Goal: Task Accomplishment & Management: Manage account settings

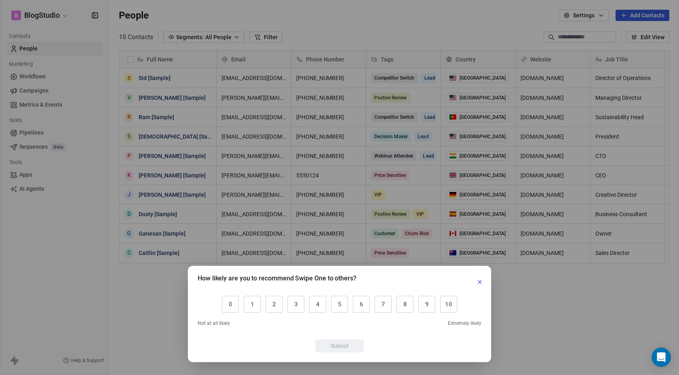
scroll to position [324, 564]
click at [476, 284] on button "button" at bounding box center [480, 282] width 10 height 10
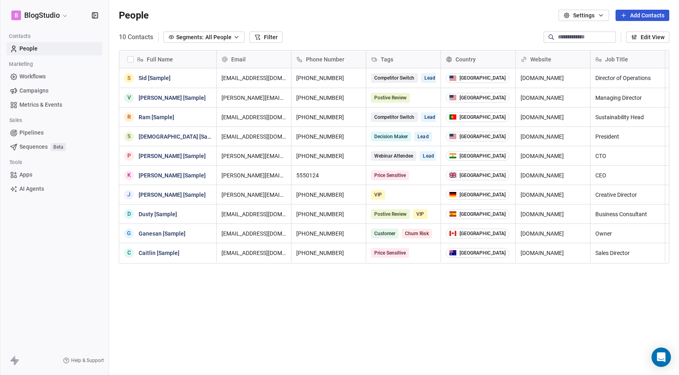
click at [43, 78] on span "Workflows" at bounding box center [32, 76] width 26 height 8
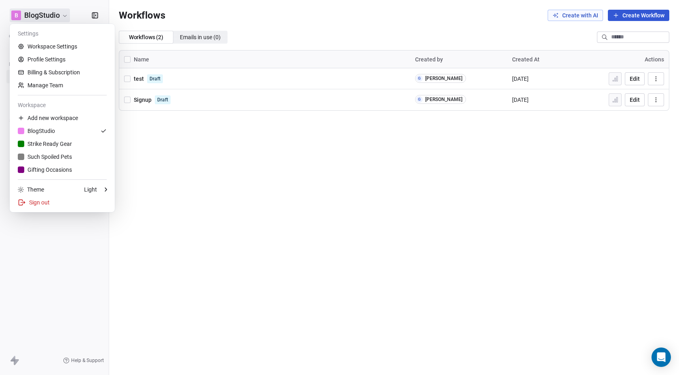
click at [61, 16] on html "B BlogStudio Contacts People Marketing Workflows Campaigns Metrics & Events Sal…" at bounding box center [339, 187] width 679 height 375
click at [53, 56] on link "Profile Settings" at bounding box center [62, 59] width 99 height 13
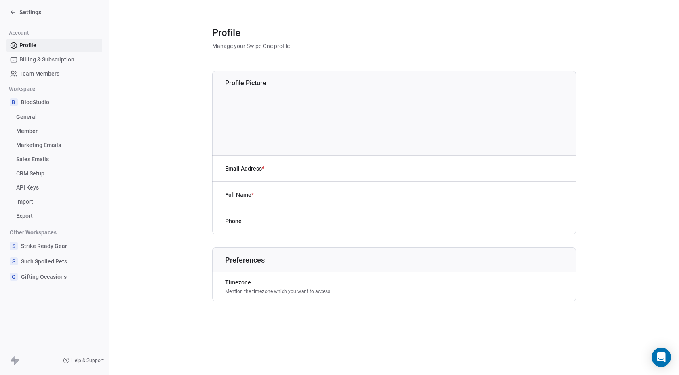
click at [48, 62] on span "Billing & Subscription" at bounding box center [46, 59] width 55 height 8
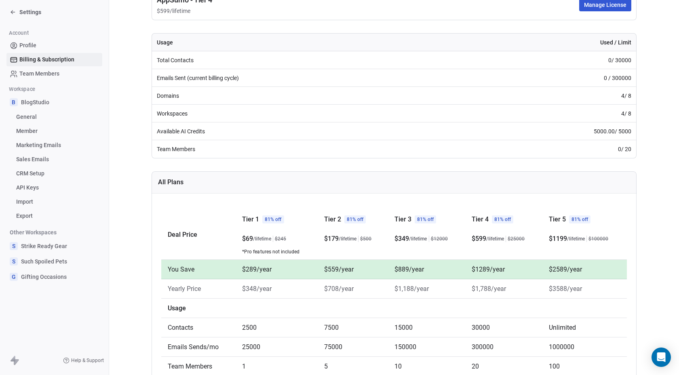
scroll to position [99, 0]
click at [41, 185] on link "API Keys" at bounding box center [54, 187] width 96 height 13
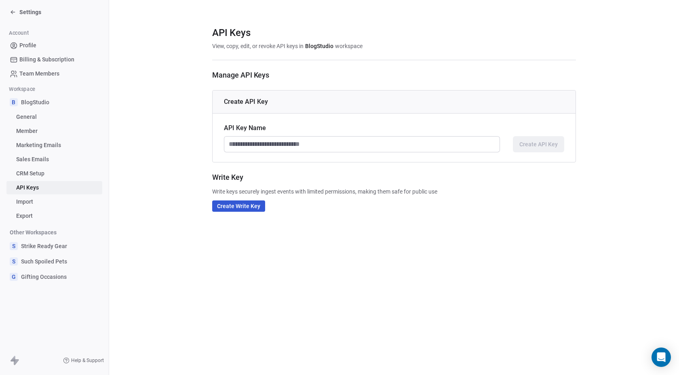
click at [287, 147] on input at bounding box center [361, 144] width 275 height 15
click at [166, 108] on section "API Keys View, copy, edit, or revoke API keys in BlogStudio workspace Manage AP…" at bounding box center [394, 119] width 570 height 238
click at [19, 13] on span "Settings" at bounding box center [30, 12] width 22 height 8
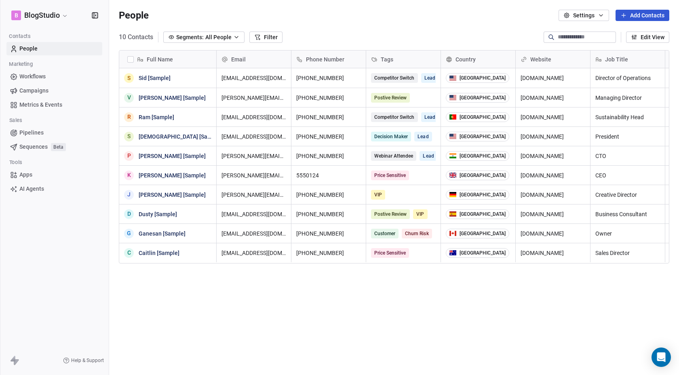
scroll to position [324, 564]
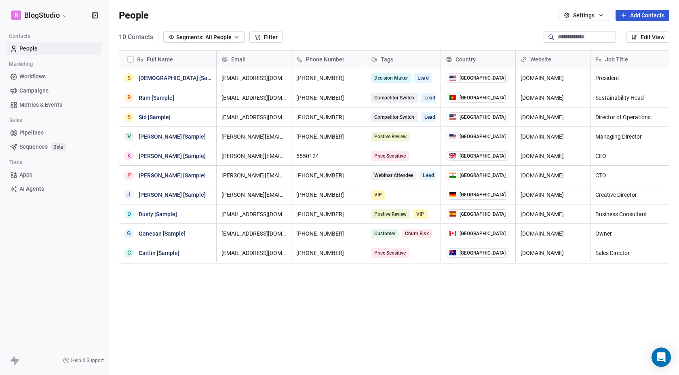
click at [45, 77] on span "Workflows" at bounding box center [32, 76] width 26 height 8
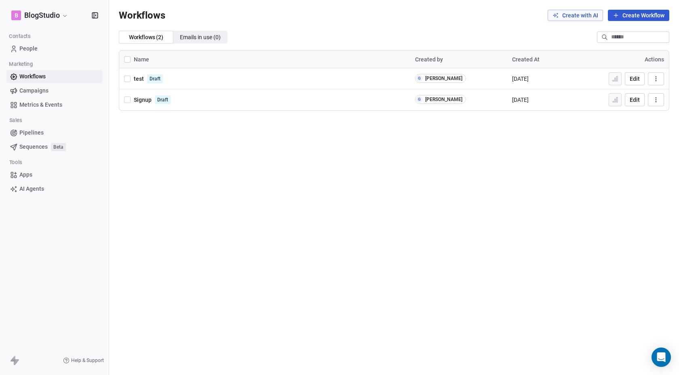
click at [199, 40] on span "Emails in use ( 0 )" at bounding box center [200, 37] width 41 height 8
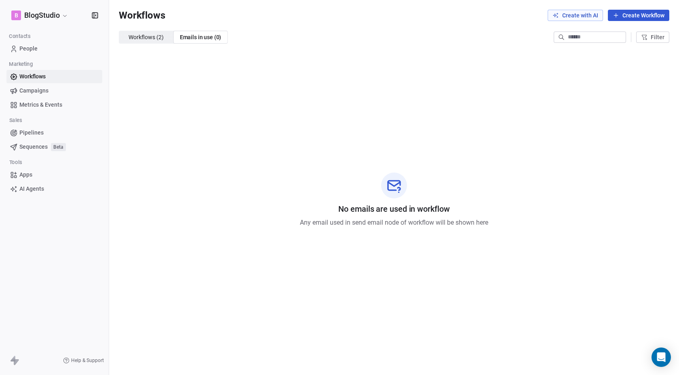
click at [167, 42] on span "Workflows ( 2 ) Workflows ( 2 )" at bounding box center [146, 37] width 55 height 13
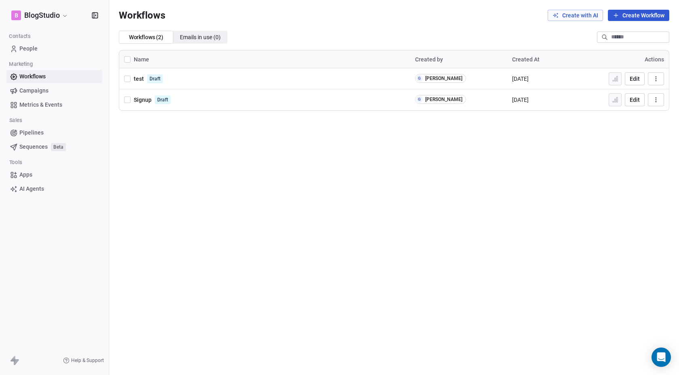
click at [47, 103] on span "Metrics & Events" at bounding box center [40, 105] width 43 height 8
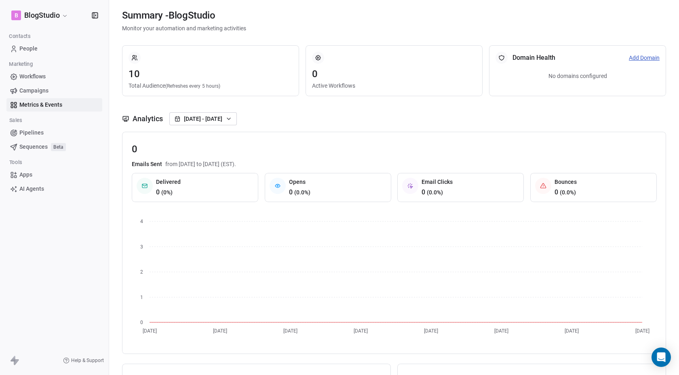
click at [63, 16] on html "B BlogStudio Contacts People Marketing Workflows Campaigns Metrics & Events Sal…" at bounding box center [339, 187] width 679 height 375
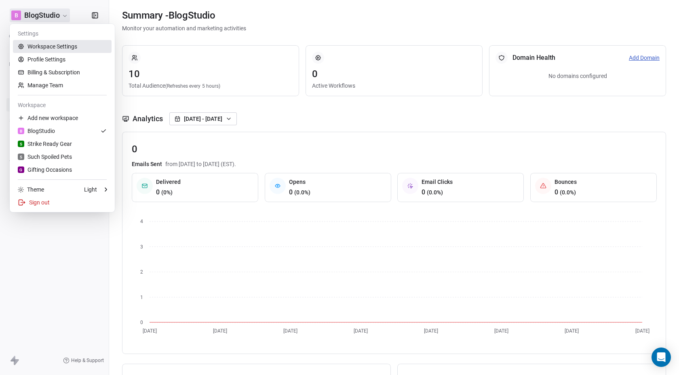
click at [58, 44] on link "Workspace Settings" at bounding box center [62, 46] width 99 height 13
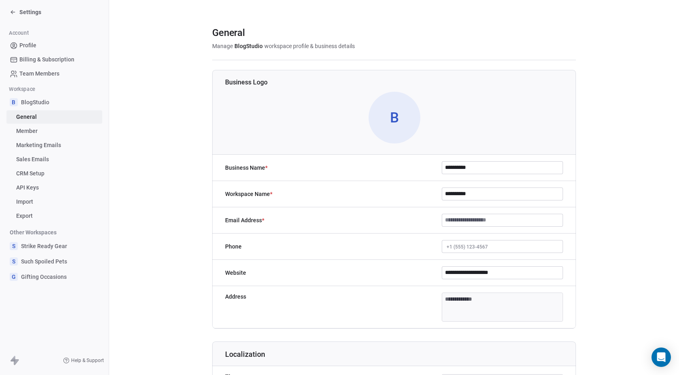
click at [22, 14] on span "Settings" at bounding box center [30, 12] width 22 height 8
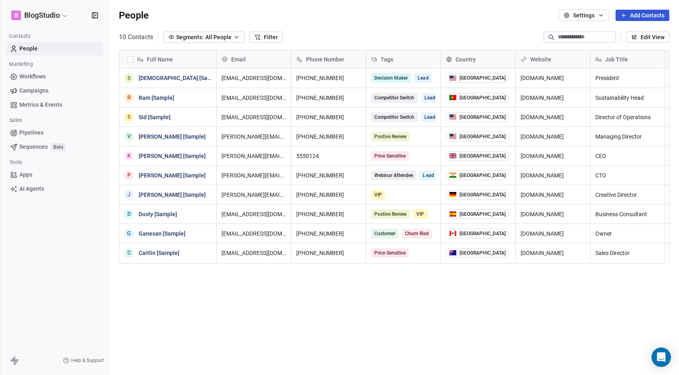
scroll to position [324, 564]
click at [33, 17] on html "B BlogStudio Contacts People Marketing Workflows Campaigns Metrics & Events Sal…" at bounding box center [339, 187] width 679 height 375
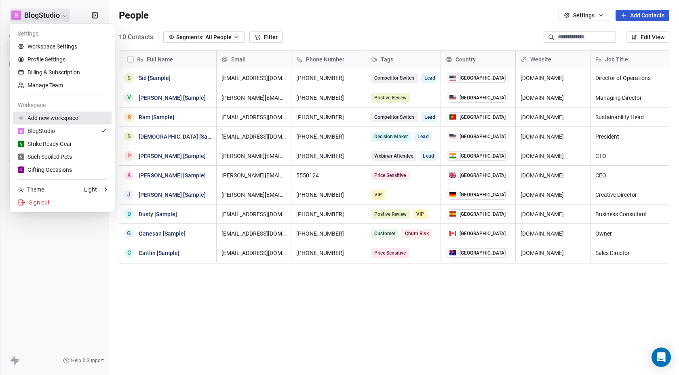
click at [47, 119] on div "Add new workspace" at bounding box center [62, 118] width 99 height 13
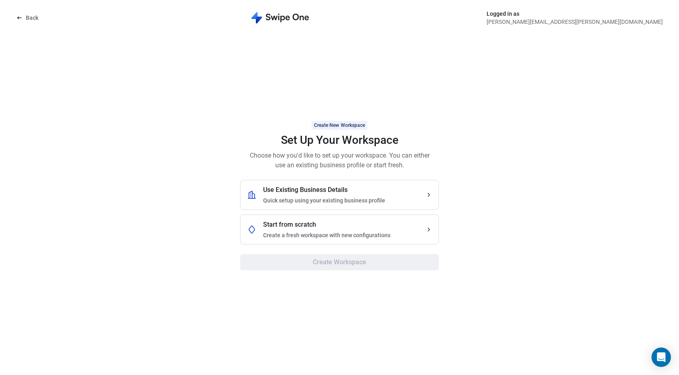
click at [377, 233] on span "Create a fresh workspace with new configurations" at bounding box center [326, 235] width 127 height 8
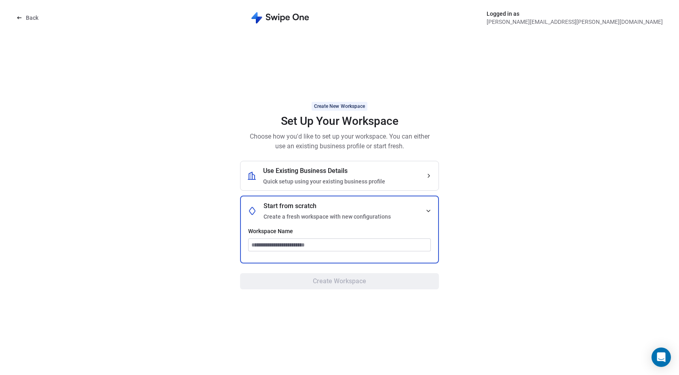
click at [355, 246] on input at bounding box center [340, 245] width 182 height 12
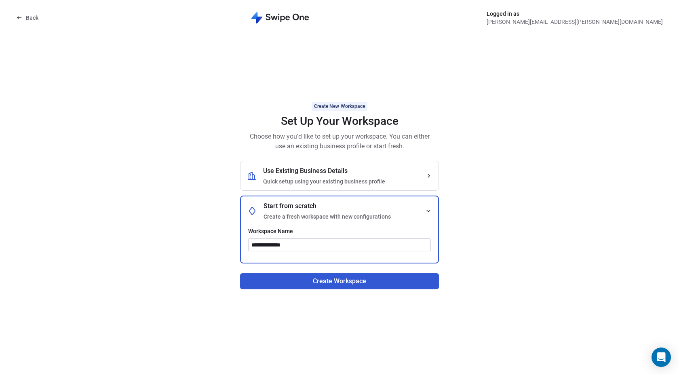
type input "**********"
click at [373, 289] on button "Create Workspace" at bounding box center [339, 281] width 199 height 16
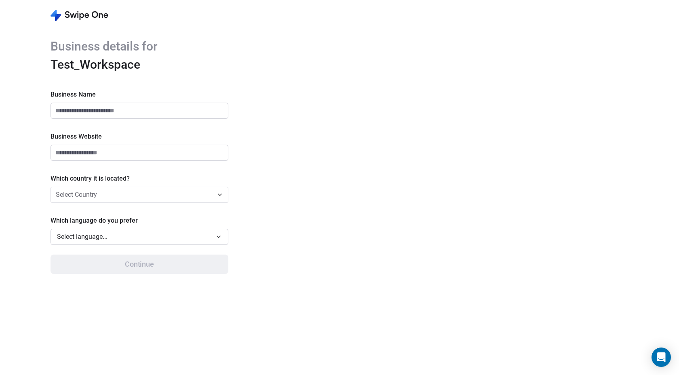
click at [144, 110] on input at bounding box center [139, 110] width 177 height 15
type input "****"
click at [134, 153] on input "url" at bounding box center [139, 152] width 177 height 15
type input "********"
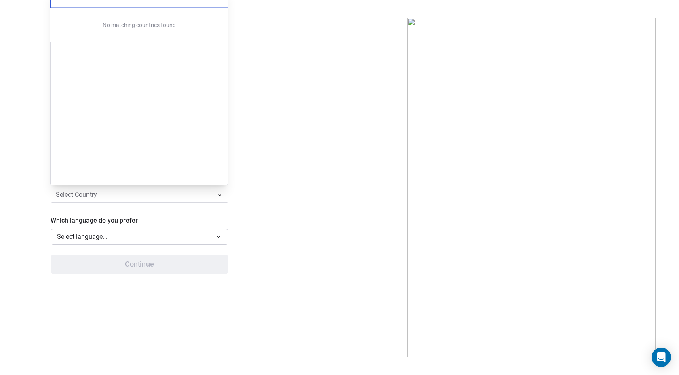
click at [169, 193] on html "Business details for Test_Workspace Business Name **** Business Website *******…" at bounding box center [339, 187] width 679 height 375
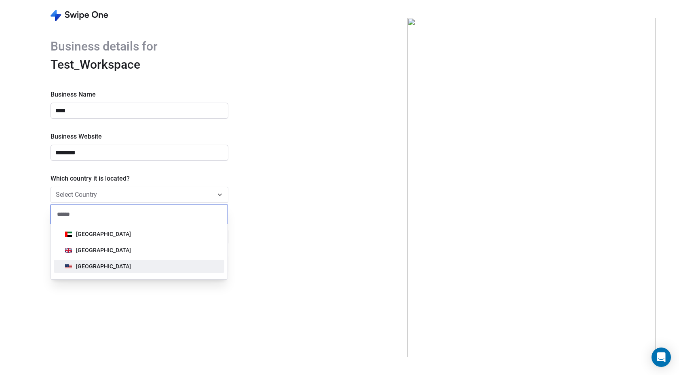
type input "******"
click at [136, 262] on div "[GEOGRAPHIC_DATA]" at bounding box center [139, 266] width 154 height 9
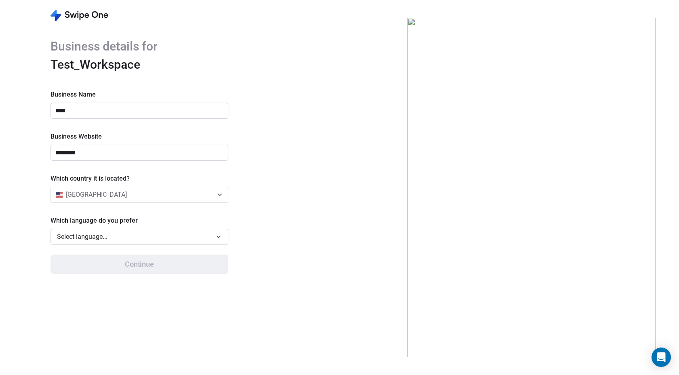
click at [135, 243] on button "Select language..." at bounding box center [140, 237] width 178 height 16
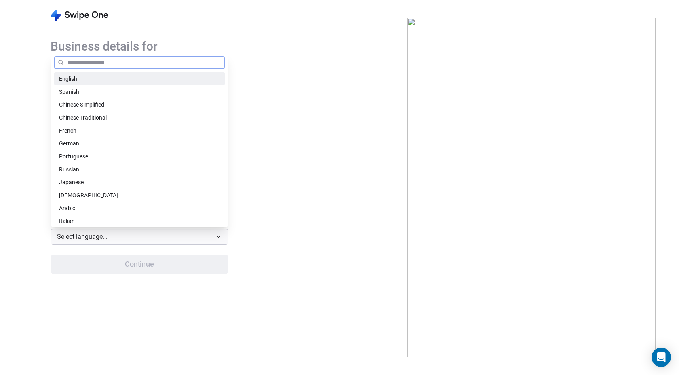
click at [114, 80] on div "English" at bounding box center [139, 79] width 161 height 8
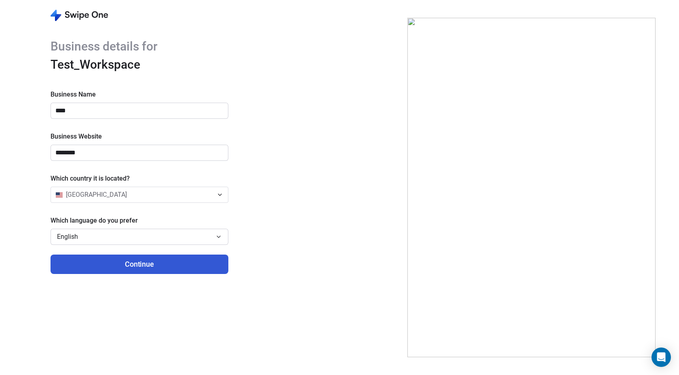
click at [123, 267] on button "Continue" at bounding box center [140, 264] width 178 height 19
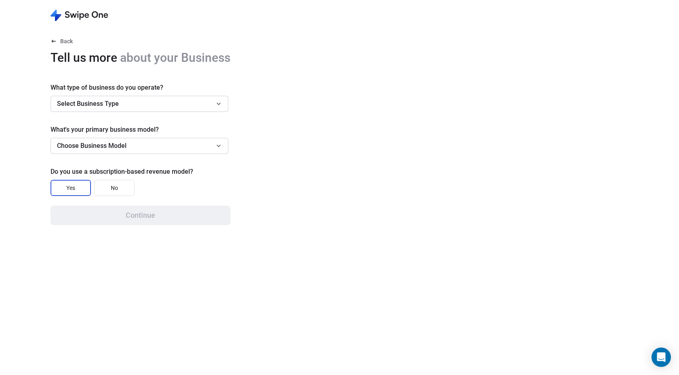
click at [133, 106] on button "Select Business Type" at bounding box center [140, 104] width 178 height 16
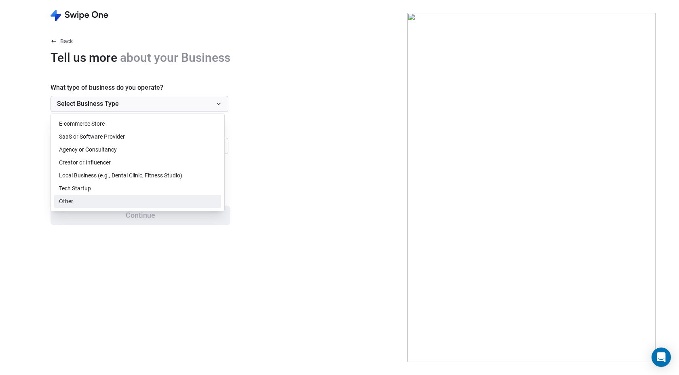
click at [116, 198] on div "Other" at bounding box center [137, 201] width 157 height 8
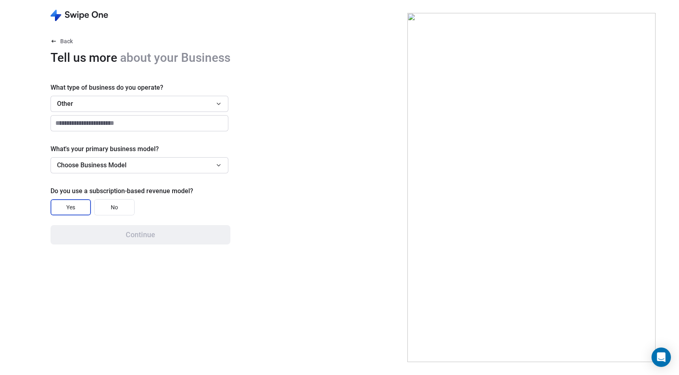
click at [121, 167] on span "Choose Business Model" at bounding box center [92, 166] width 70 height 10
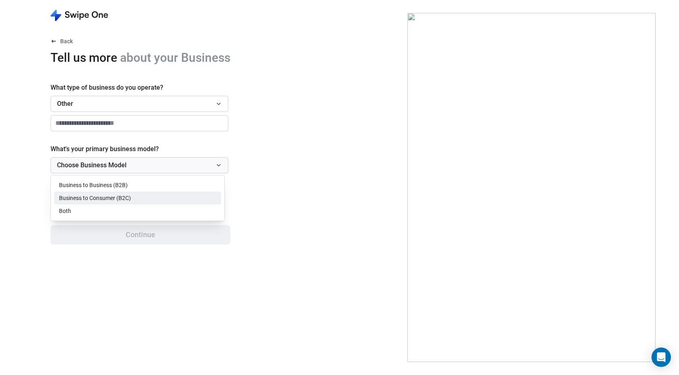
click at [113, 199] on span "Business to Consumer (B2C)" at bounding box center [95, 198] width 72 height 8
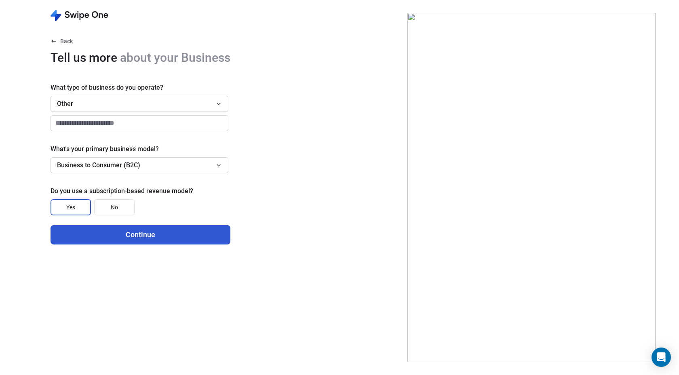
click at [124, 206] on button "No" at bounding box center [114, 207] width 40 height 16
click at [129, 234] on button "Continue" at bounding box center [141, 234] width 180 height 19
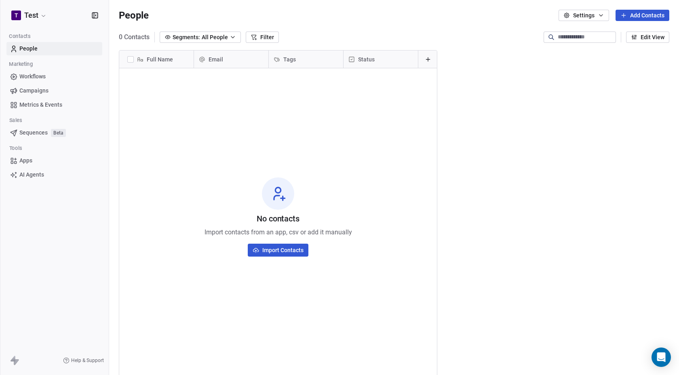
scroll to position [324, 564]
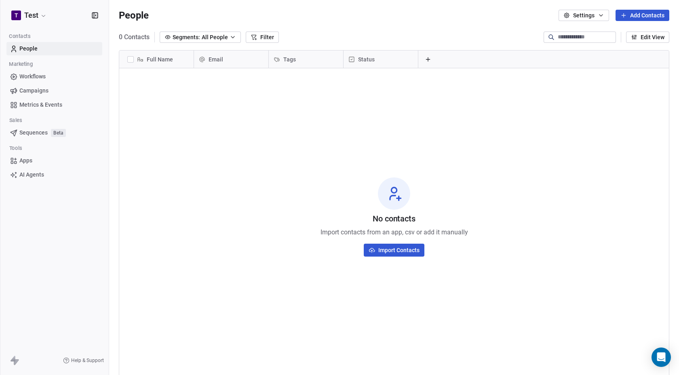
click at [27, 162] on span "Apps" at bounding box center [25, 160] width 13 height 8
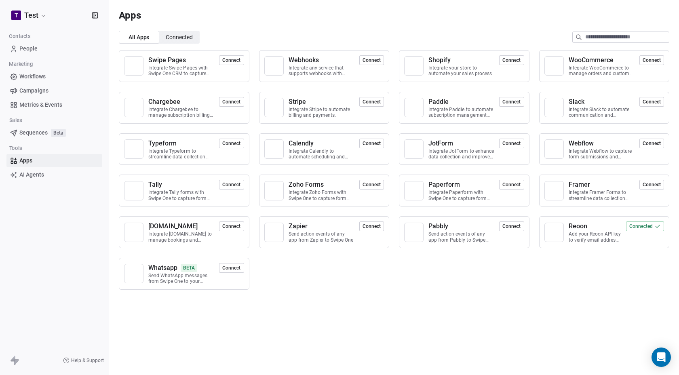
click at [29, 174] on span "AI Agents" at bounding box center [31, 175] width 25 height 8
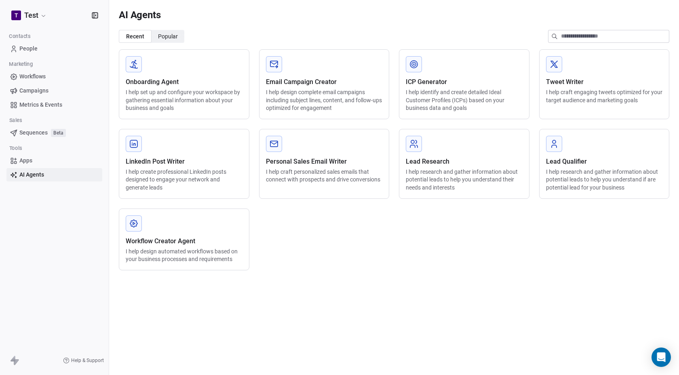
click at [36, 17] on html "T Test Contacts People Marketing Workflows Campaigns Metrics & Events Sales Seq…" at bounding box center [339, 187] width 679 height 375
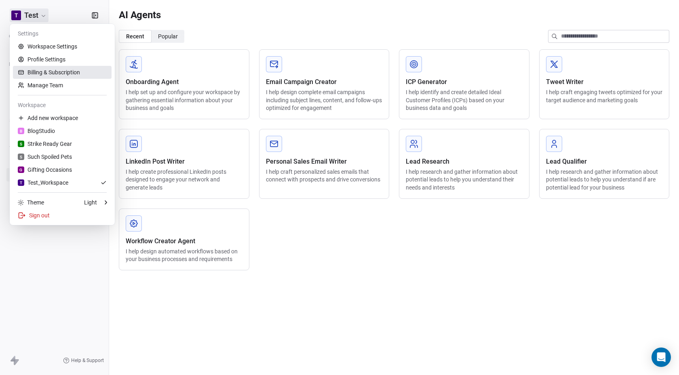
click at [53, 72] on link "Billing & Subscription" at bounding box center [62, 72] width 99 height 13
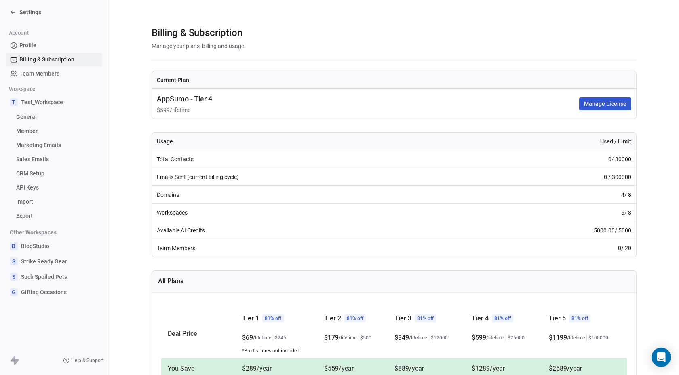
click at [36, 185] on span "API Keys" at bounding box center [27, 188] width 23 height 8
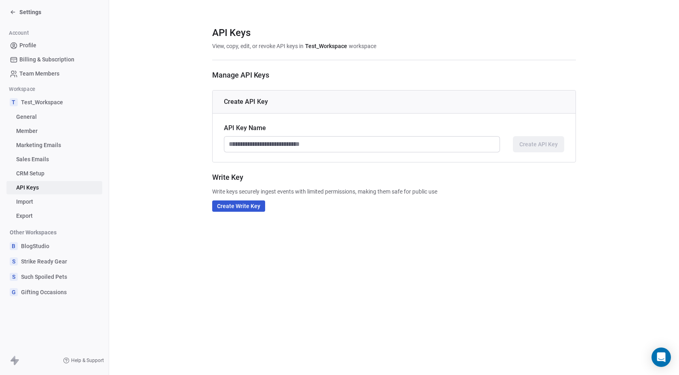
click at [259, 144] on input at bounding box center [361, 144] width 275 height 15
type input "**********"
click at [527, 148] on span "Create API Key" at bounding box center [539, 144] width 38 height 8
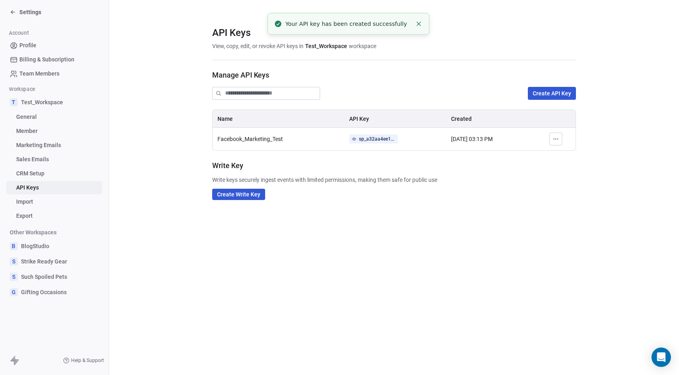
click at [376, 137] on div "sp_a32aa4ee12864596af615fcfa54eb307" at bounding box center [377, 138] width 36 height 7
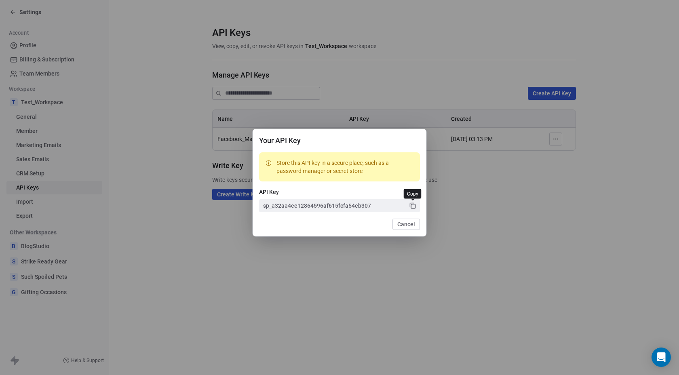
click at [411, 205] on icon at bounding box center [413, 206] width 4 height 4
click at [403, 224] on button "Cancel" at bounding box center [406, 224] width 27 height 11
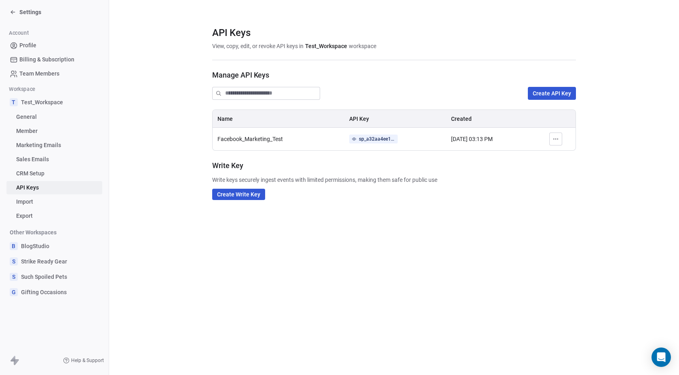
click at [60, 144] on span "Marketing Emails" at bounding box center [38, 145] width 45 height 8
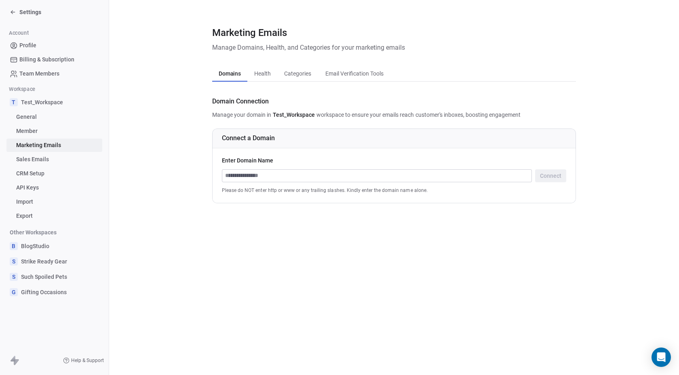
click at [42, 61] on span "Billing & Subscription" at bounding box center [46, 59] width 55 height 8
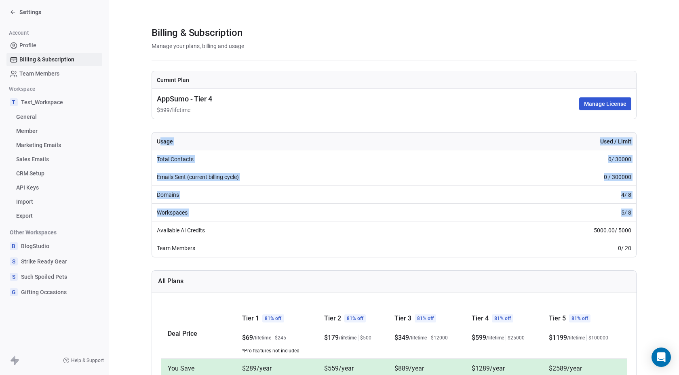
drag, startPoint x: 159, startPoint y: 143, endPoint x: 398, endPoint y: 217, distance: 249.5
click at [399, 222] on table "Usage Used / Limit Total Contacts 0 / 30000 Emails Sent (current billing cycle)…" at bounding box center [394, 195] width 484 height 125
drag, startPoint x: 155, startPoint y: 139, endPoint x: 630, endPoint y: 256, distance: 488.7
click at [630, 256] on table "Usage Used / Limit Total Contacts 0 / 30000 Emails Sent (current billing cycle)…" at bounding box center [394, 195] width 484 height 125
copy table "Usage Used / Limit Total Contacts 0 / 30000 Emails Sent (current billing cycle)…"
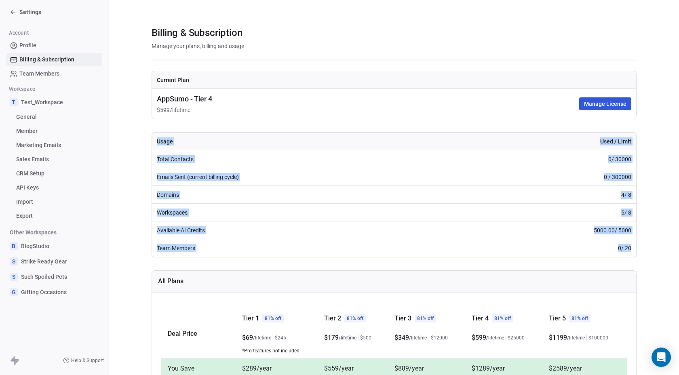
click at [199, 178] on td "Emails Sent (current billing cycle)" at bounding box center [312, 177] width 320 height 18
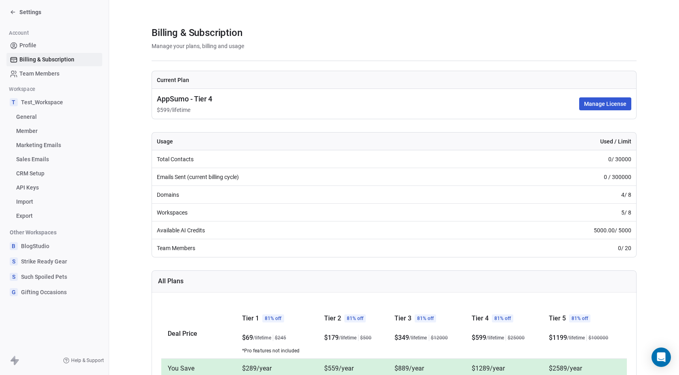
click at [29, 18] on div "Settings" at bounding box center [54, 12] width 109 height 24
click at [28, 14] on span "Settings" at bounding box center [30, 12] width 22 height 8
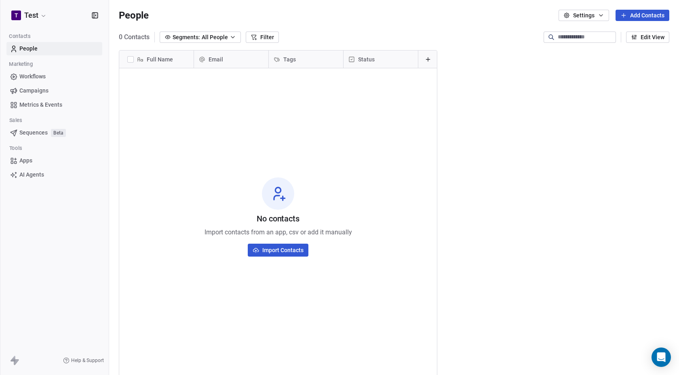
scroll to position [324, 564]
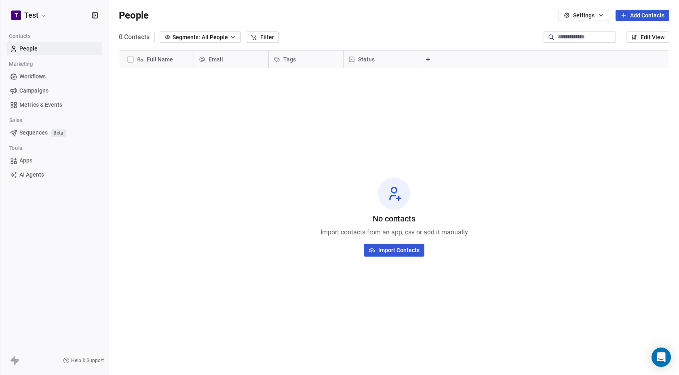
click at [35, 49] on span "People" at bounding box center [28, 48] width 18 height 8
click at [35, 76] on span "Workflows" at bounding box center [32, 76] width 26 height 8
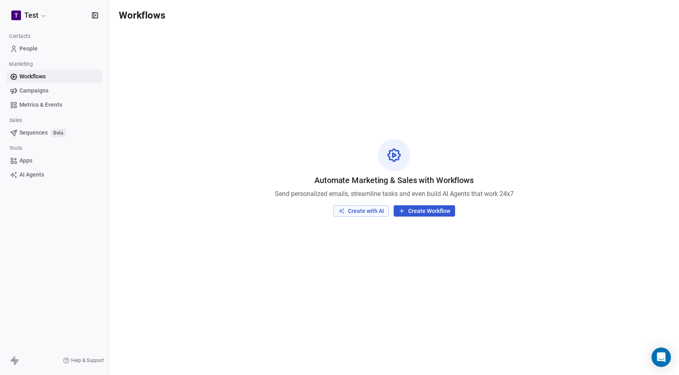
click at [33, 89] on span "Campaigns" at bounding box center [33, 91] width 29 height 8
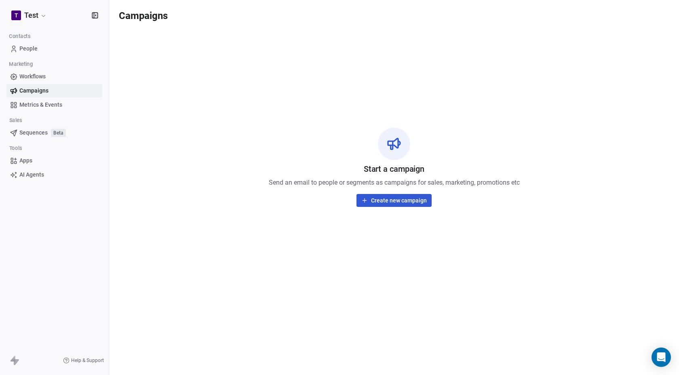
click at [32, 46] on span "People" at bounding box center [28, 48] width 18 height 8
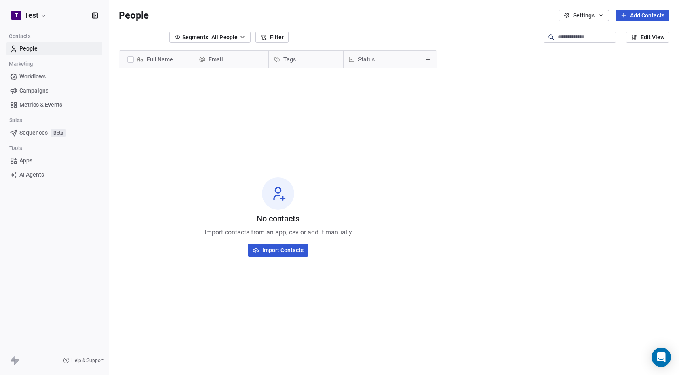
scroll to position [324, 564]
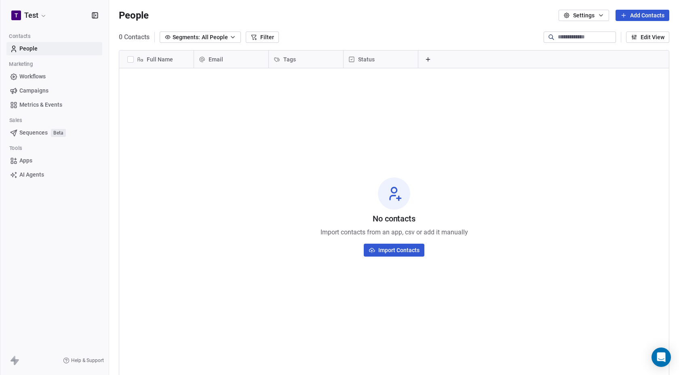
click at [47, 50] on link "People" at bounding box center [54, 48] width 96 height 13
click at [42, 14] on html "T Test Contacts People Marketing Workflows Campaigns Metrics & Events Sales Seq…" at bounding box center [339, 187] width 679 height 375
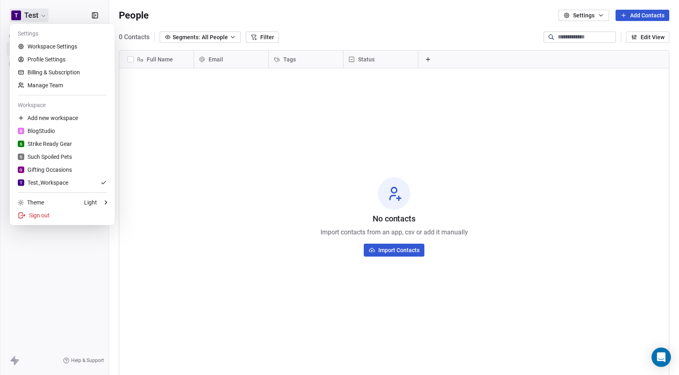
click at [163, 120] on html "T Test Contacts People Marketing Workflows Campaigns Metrics & Events Sales Seq…" at bounding box center [339, 187] width 679 height 375
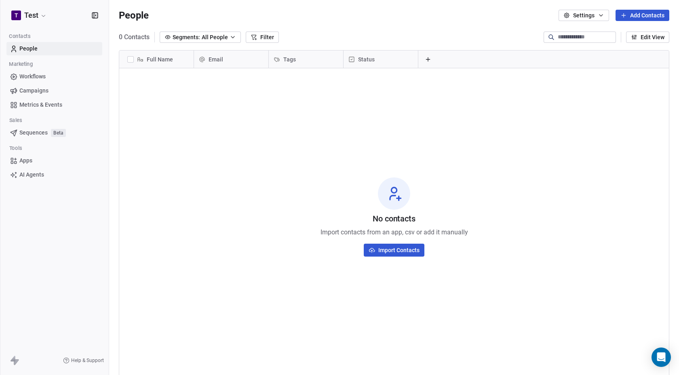
click at [42, 19] on html "T Test Contacts People Marketing Workflows Campaigns Metrics & Events Sales Seq…" at bounding box center [339, 187] width 679 height 375
